Goal: Information Seeking & Learning: Learn about a topic

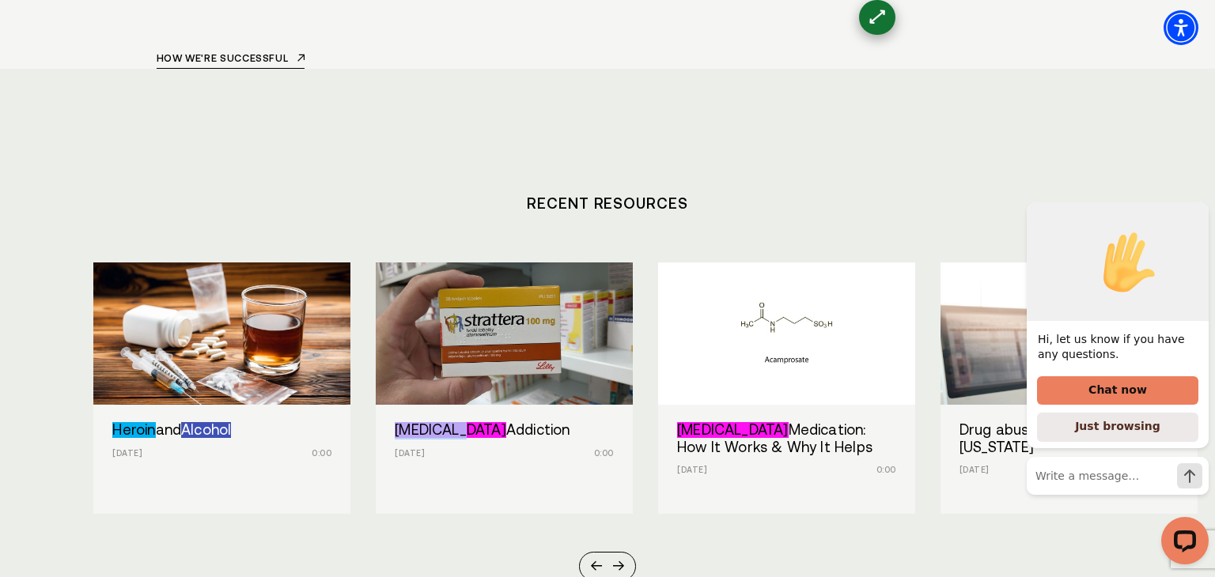
click at [516, 444] on section "Recent Resources Heroin and Alcohol [DATE] 0:00 [MEDICAL_DATA] Addiction [DATE]…" at bounding box center [607, 372] width 1215 height 607
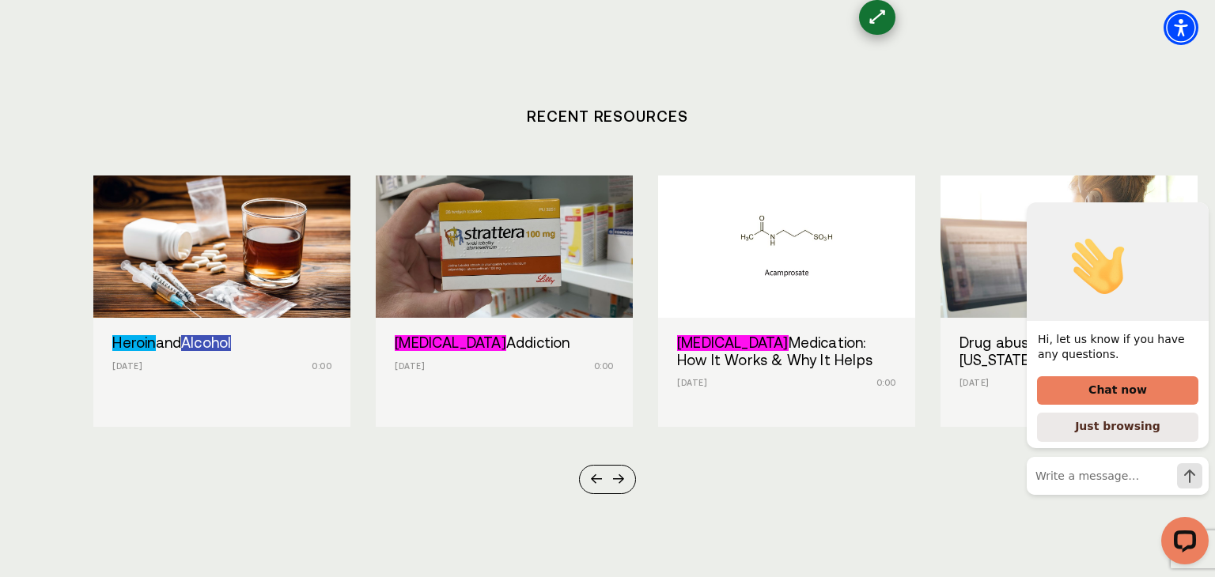
scroll to position [5760, 0]
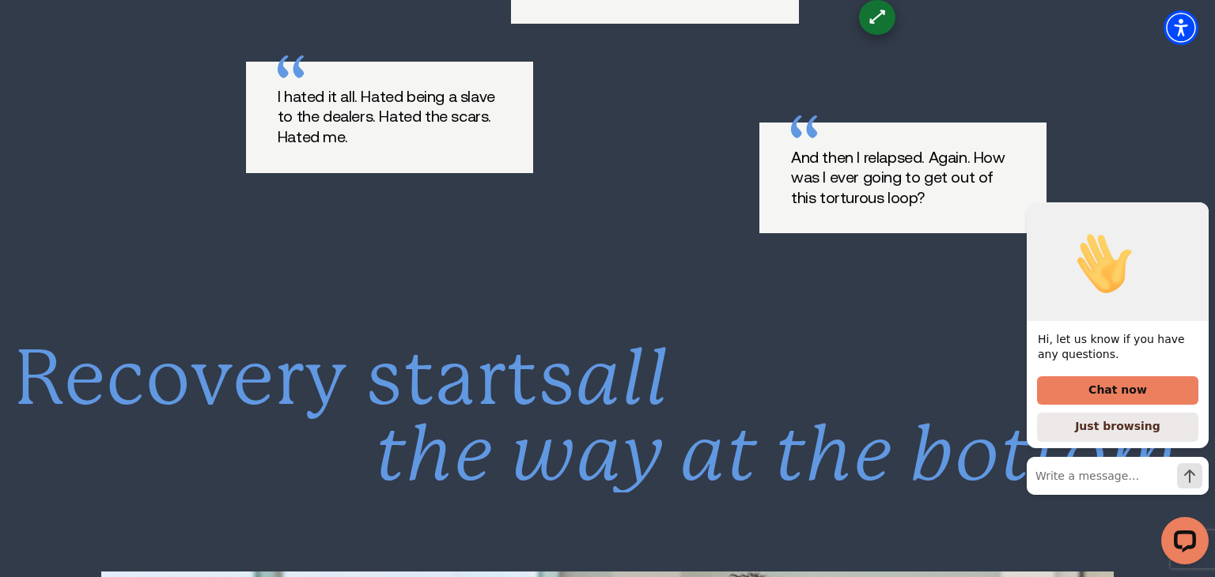
scroll to position [5651, 0]
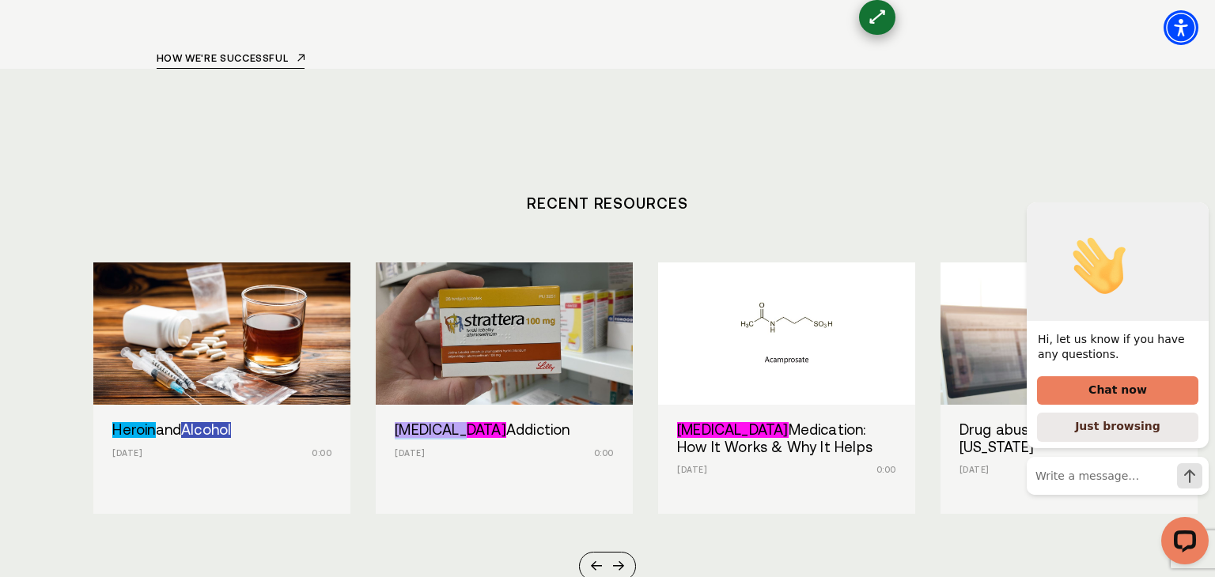
click at [400, 418] on div "Heroin and Alcohol Sep 17, 2025 0:00 Strattera Addiction Sep 16, 2025 0:00 Camp…" at bounding box center [606, 422] width 1027 height 319
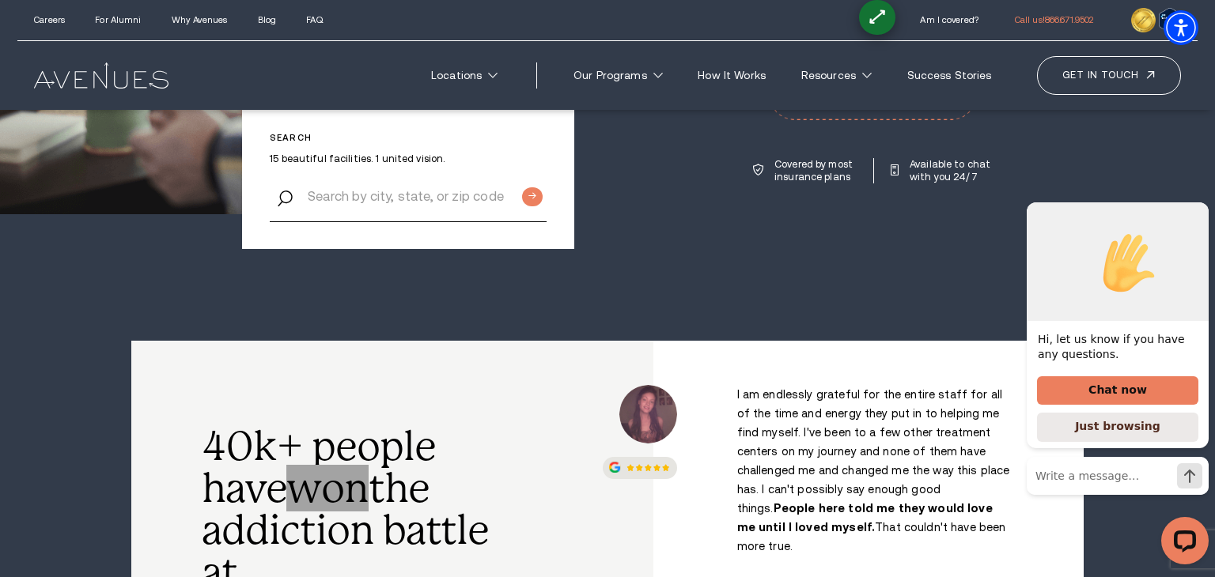
scroll to position [0, 0]
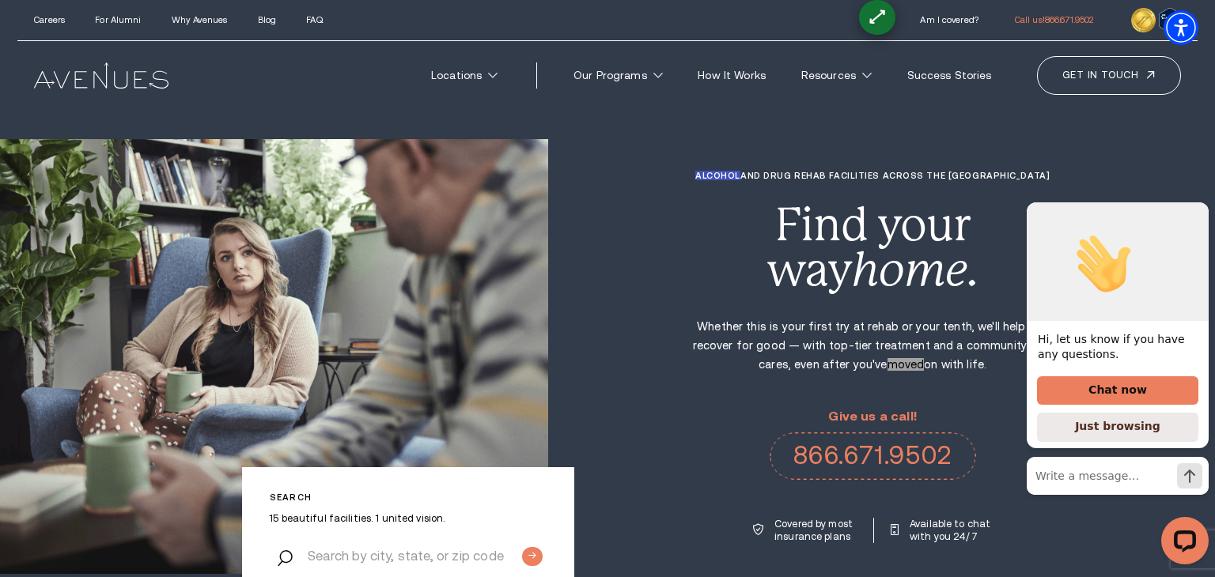
click at [585, 351] on div "Alcohol and Drug Rehab Facilities across the US Find your way home. Whether thi…" at bounding box center [881, 357] width 667 height 372
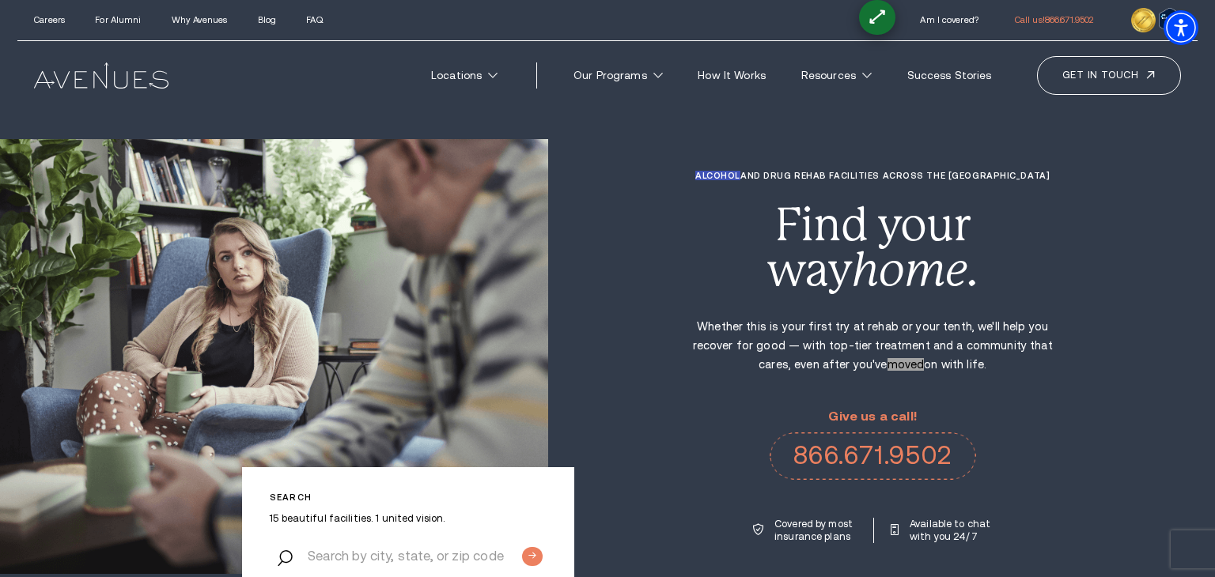
scroll to position [5651, 0]
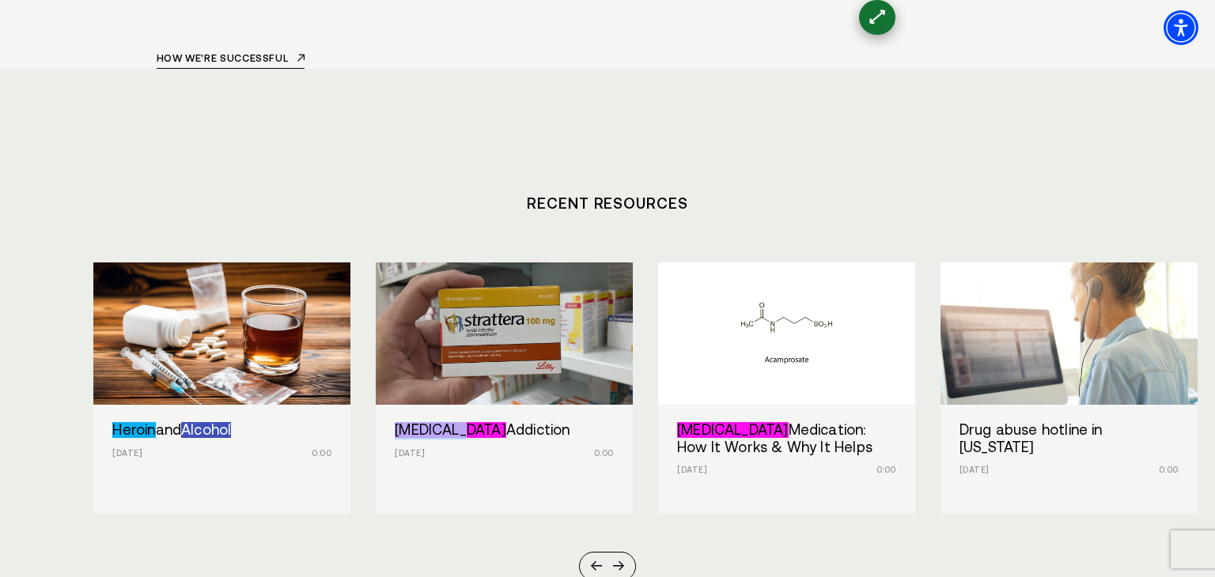
click at [447, 477] on section "Recent Resources Heroin and Alcohol [DATE] 0:00 [MEDICAL_DATA] Addiction [DATE]…" at bounding box center [607, 372] width 1215 height 607
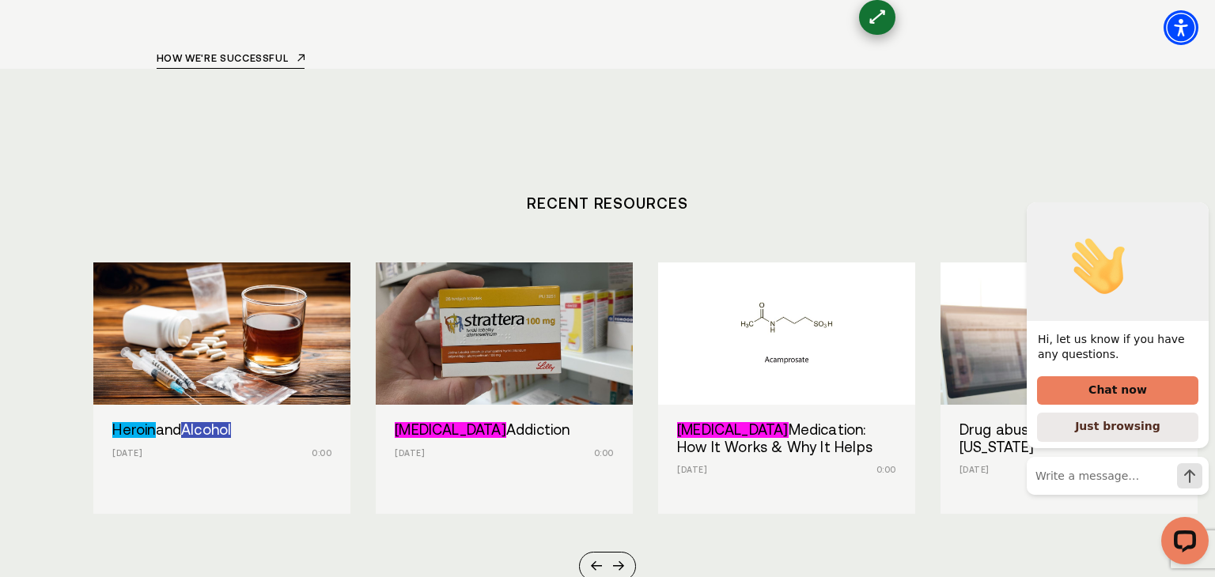
scroll to position [0, 0]
click at [468, 486] on section "Recent Resources Heroin and Alcohol [DATE] 0:00 [MEDICAL_DATA] Addiction [DATE]…" at bounding box center [607, 372] width 1215 height 607
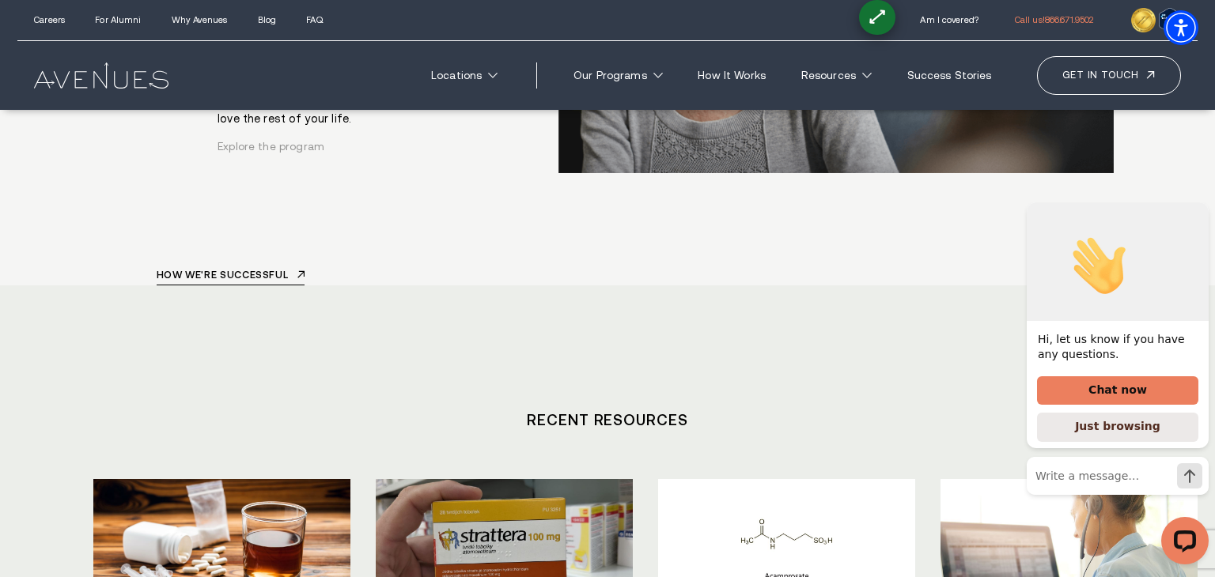
scroll to position [5434, 0]
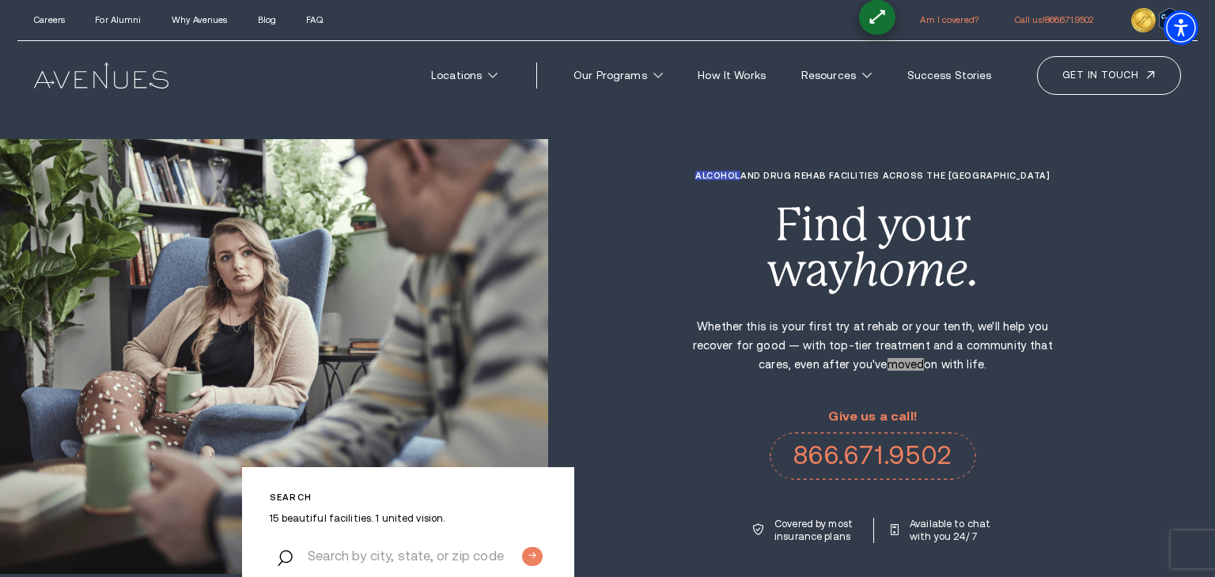
scroll to position [5651, 0]
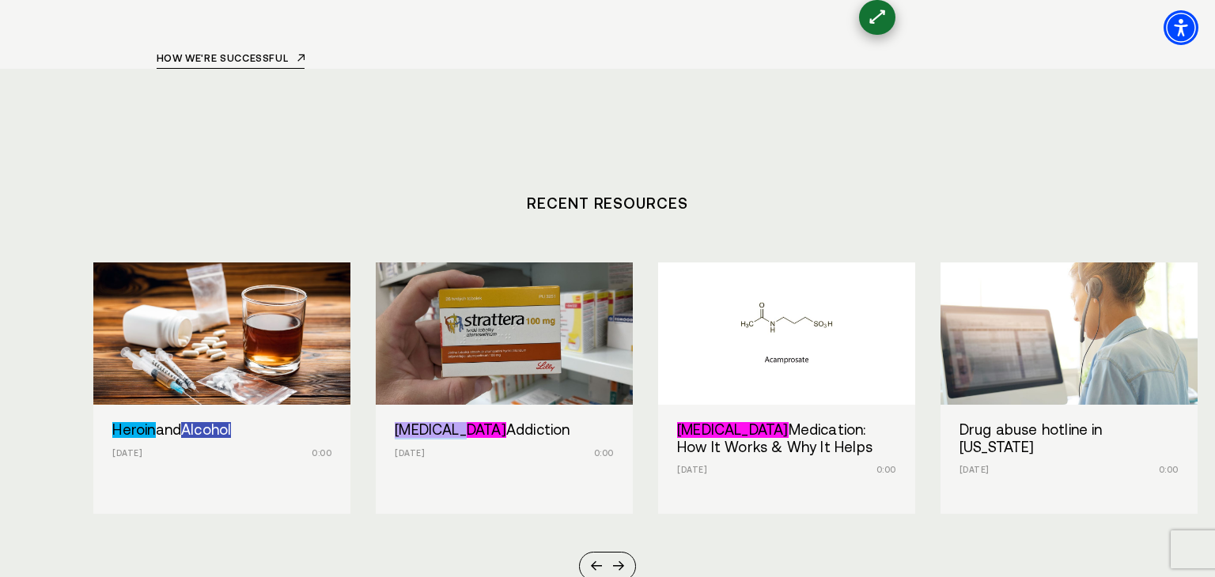
click at [486, 418] on div "Heroin and Alcohol [DATE] 0:00 [MEDICAL_DATA] Addiction [DATE] 0:00 [MEDICAL_DA…" at bounding box center [606, 422] width 1027 height 319
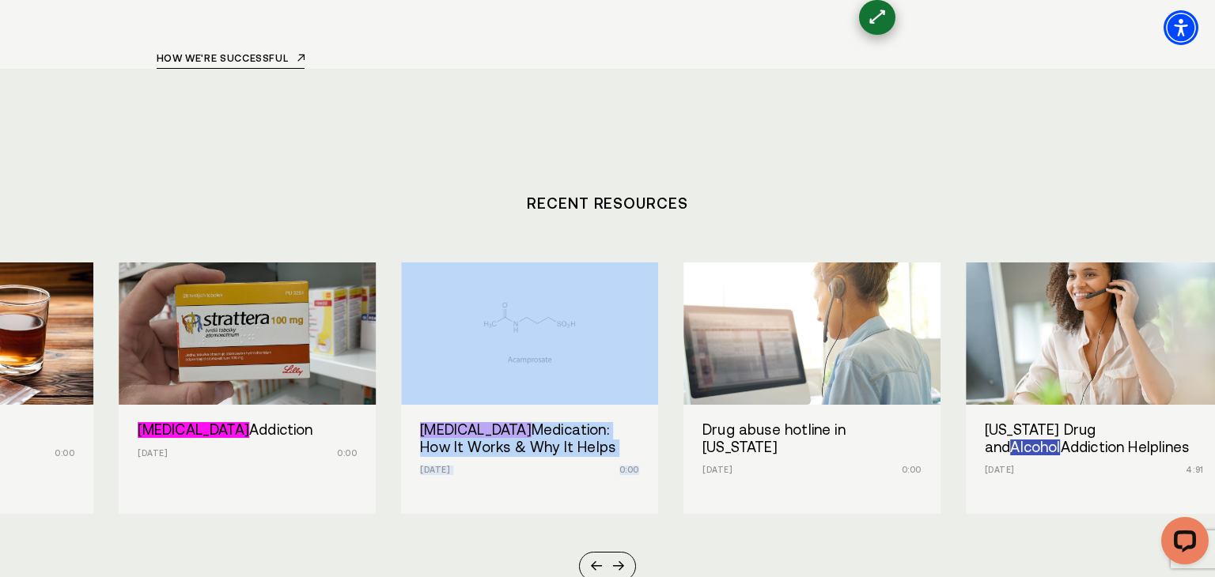
scroll to position [0, 0]
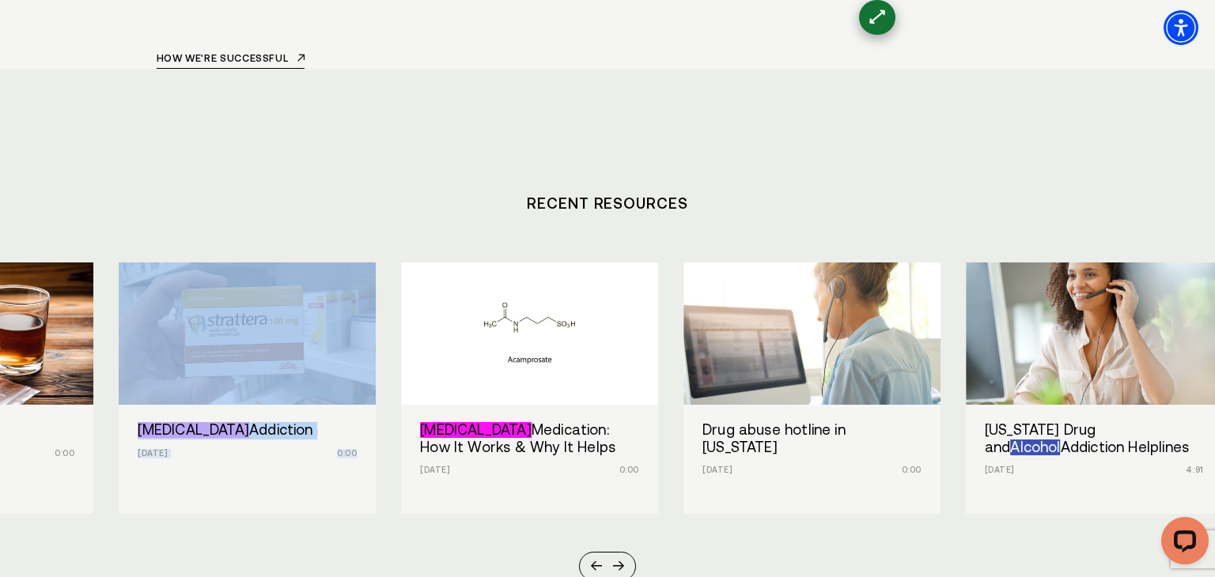
click at [156, 423] on section "Recent Resources Heroin and Alcohol Sep 17, 2025 0:00 Strattera Addiction Sep 1…" at bounding box center [607, 372] width 1215 height 607
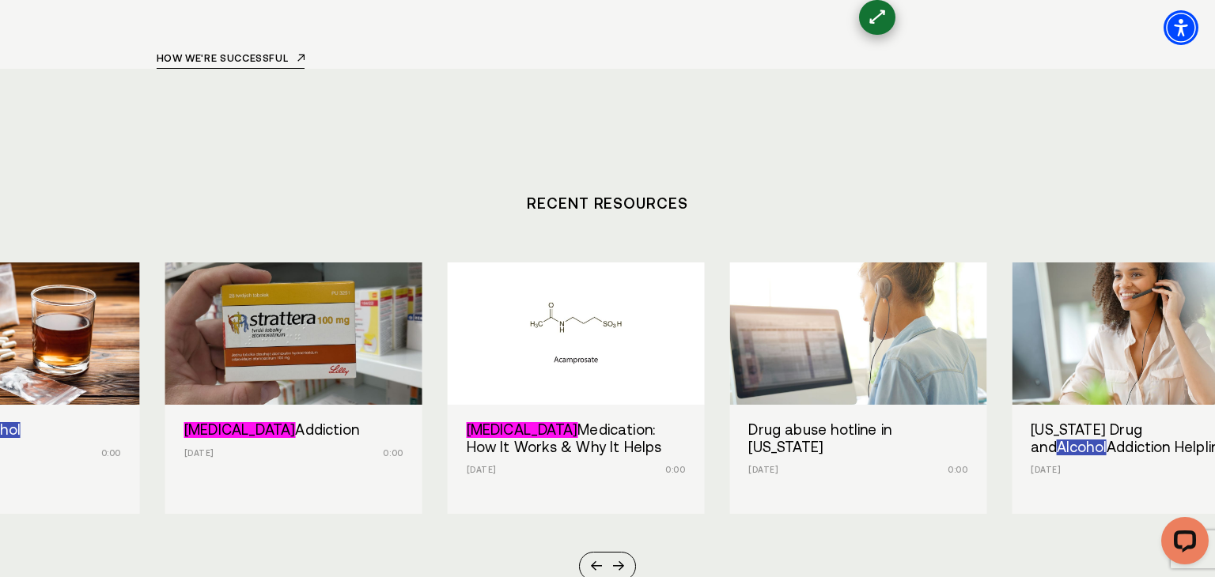
click at [187, 405] on div "Strattera Addiction Sep 16, 2025 0:00" at bounding box center [293, 442] width 257 height 75
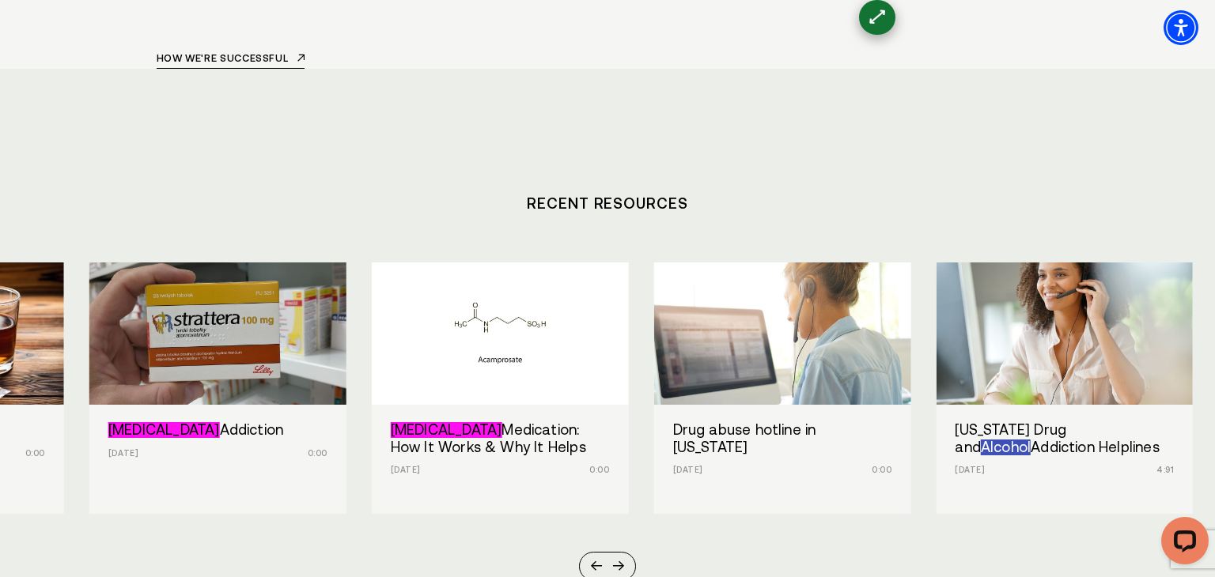
click at [152, 422] on span "[MEDICAL_DATA]" at bounding box center [164, 430] width 112 height 16
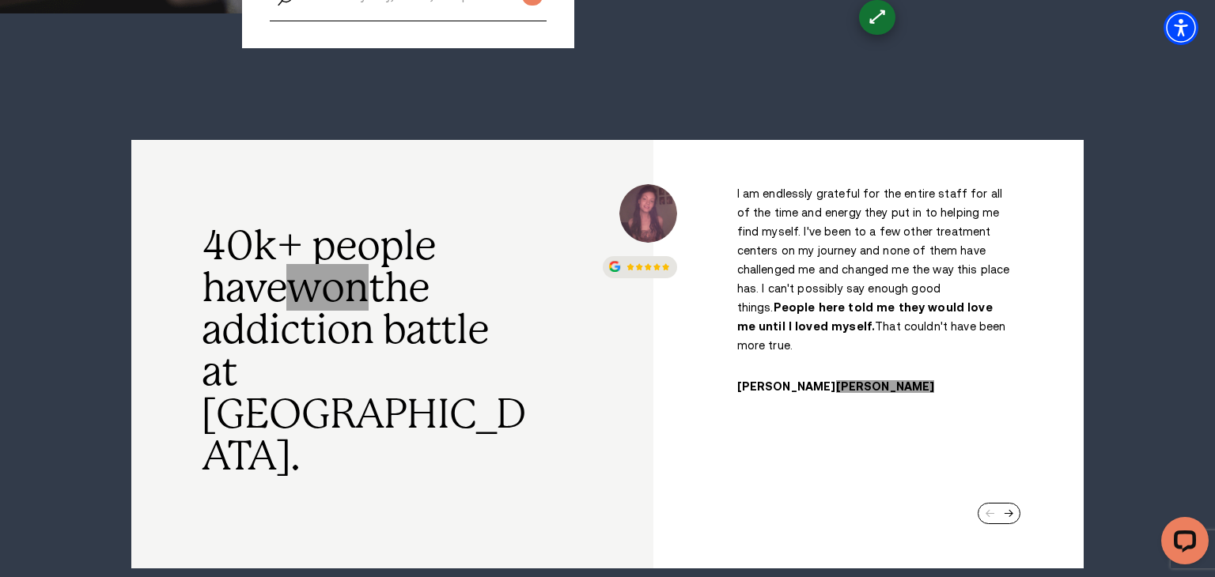
scroll to position [5651, 0]
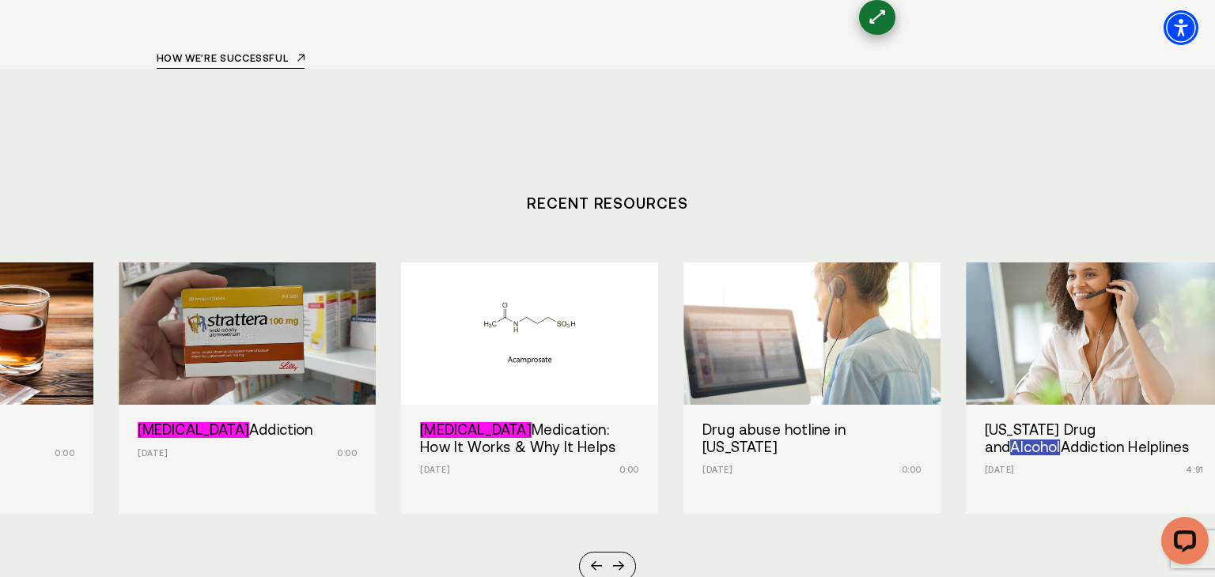
click at [367, 506] on section "Recent Resources Heroin and Alcohol Sep 17, 2025 0:00 Strattera Addiction Sep 1…" at bounding box center [607, 372] width 1215 height 607
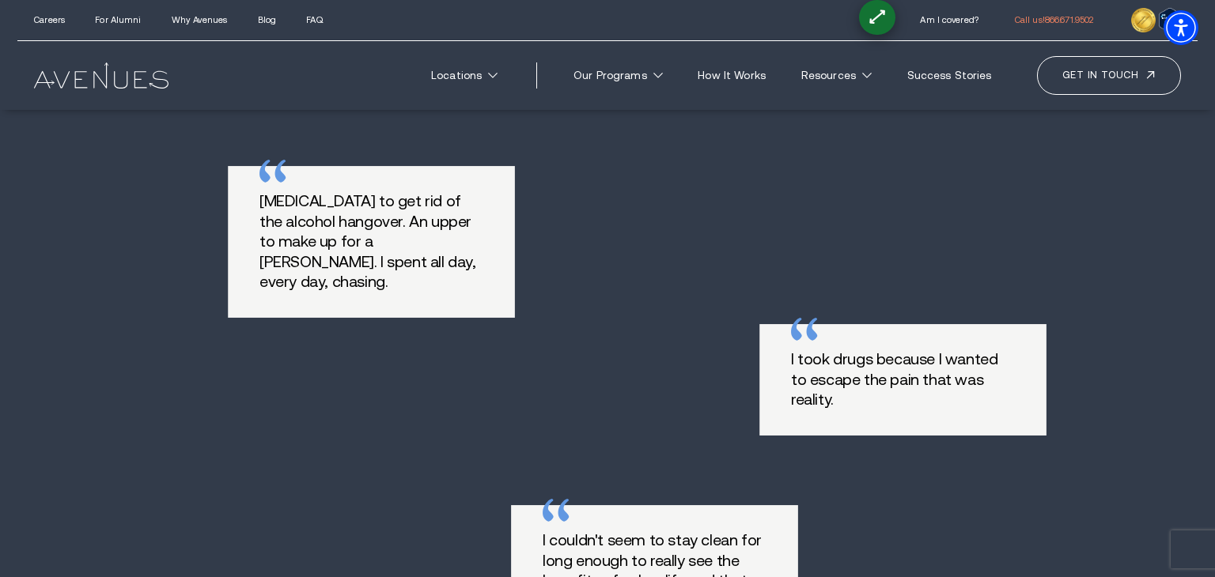
scroll to position [5651, 0]
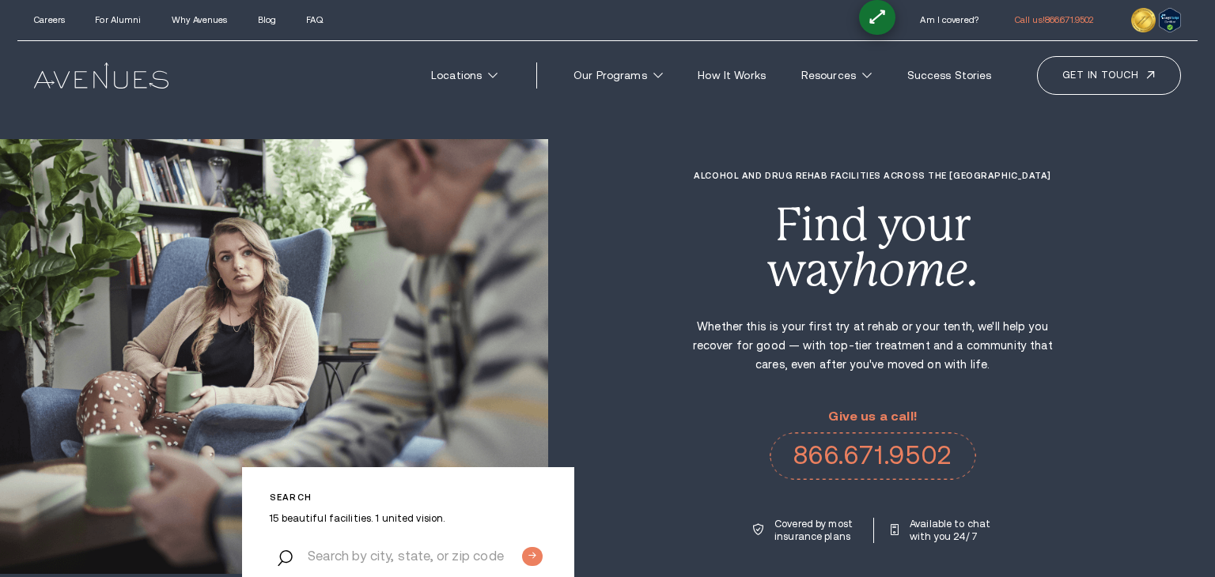
scroll to position [5651, 0]
